Goal: Complete application form

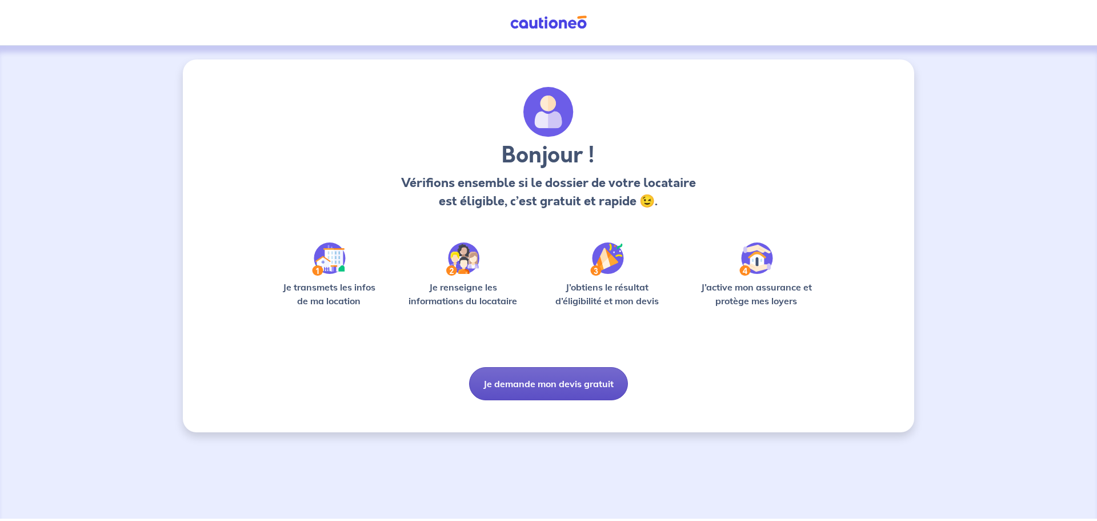
click at [510, 385] on button "Je demande mon devis gratuit" at bounding box center [548, 383] width 159 height 33
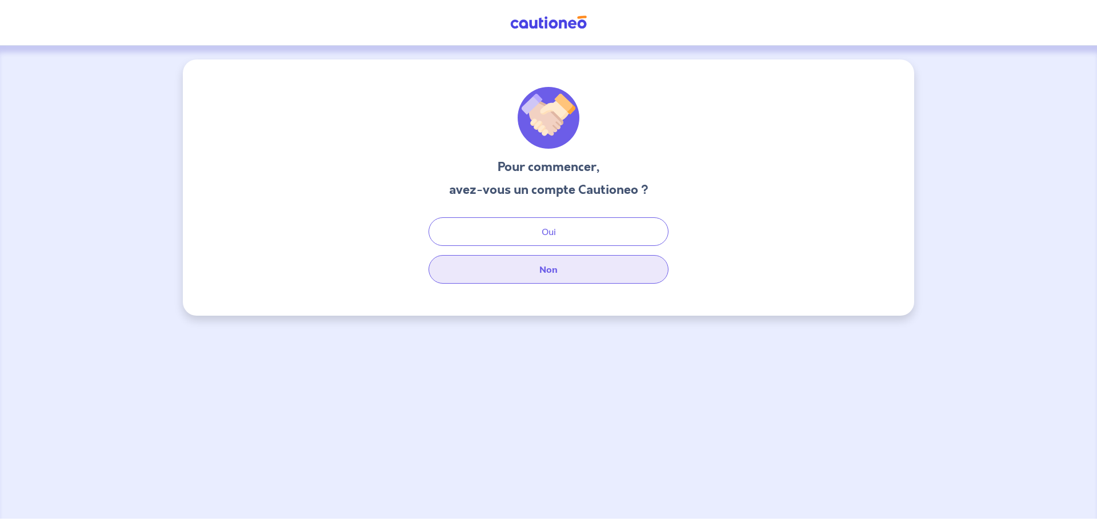
click at [541, 275] on button "Non" at bounding box center [549, 269] width 240 height 29
